Goal: Find contact information: Find contact information

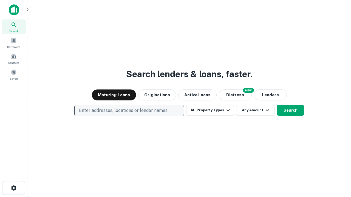
click at [129, 111] on p "Enter addresses, locations or lender names" at bounding box center [123, 110] width 89 height 7
type input "**********"
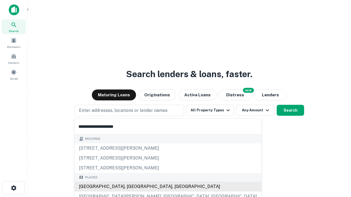
click at [131, 187] on div "Santa Monica, CA, USA" at bounding box center [168, 187] width 187 height 10
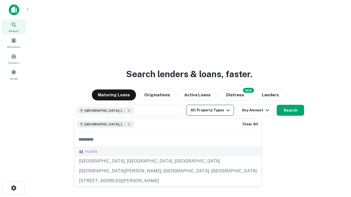
click at [210, 110] on button "All Property Types" at bounding box center [210, 110] width 48 height 11
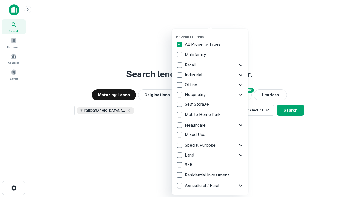
click at [214, 33] on button "button" at bounding box center [214, 33] width 77 height 0
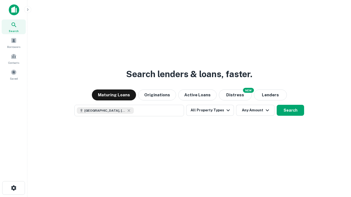
scroll to position [9, 0]
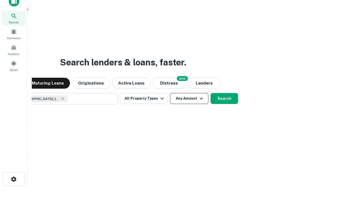
click at [170, 93] on button "Any Amount" at bounding box center [189, 98] width 38 height 11
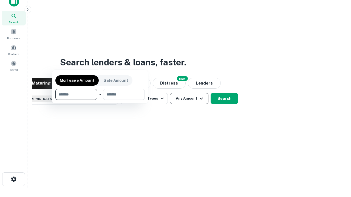
scroll to position [39, 155]
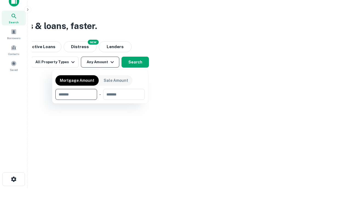
type input "*******"
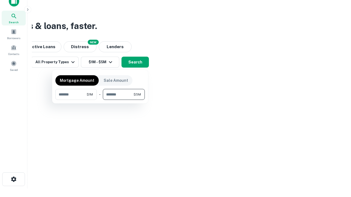
type input "*******"
click at [100, 100] on button "button" at bounding box center [99, 100] width 89 height 0
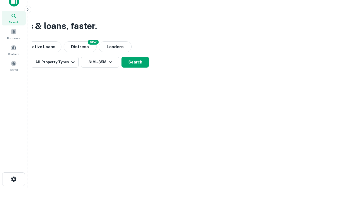
scroll to position [9, 0]
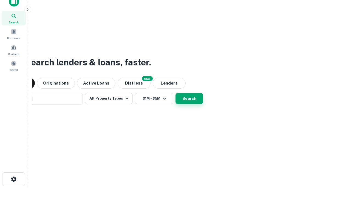
click at [175, 93] on button "Search" at bounding box center [188, 98] width 27 height 11
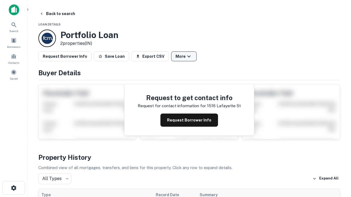
click at [184, 56] on button "More" at bounding box center [183, 57] width 25 height 10
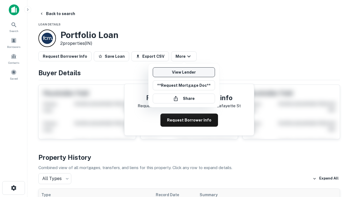
click at [184, 72] on link "View Lender" at bounding box center [184, 72] width 62 height 10
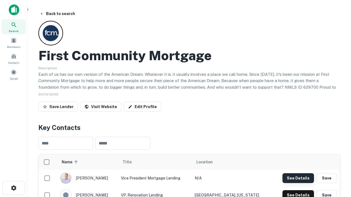
click at [298, 178] on button "See Details" at bounding box center [298, 179] width 32 height 10
click at [13, 188] on icon "button" at bounding box center [13, 188] width 7 height 7
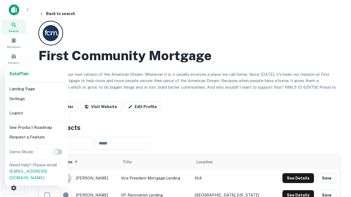
click at [36, 113] on li "Logout" at bounding box center [36, 113] width 59 height 10
